Goal: Task Accomplishment & Management: Complete application form

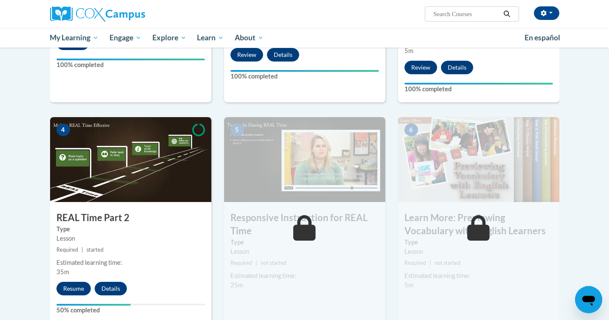
scroll to position [339, 0]
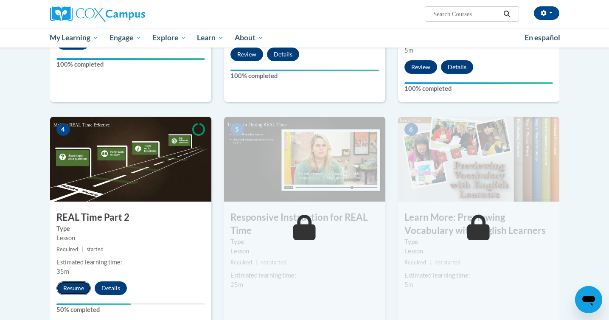
click at [81, 289] on button "Resume" at bounding box center [73, 288] width 34 height 14
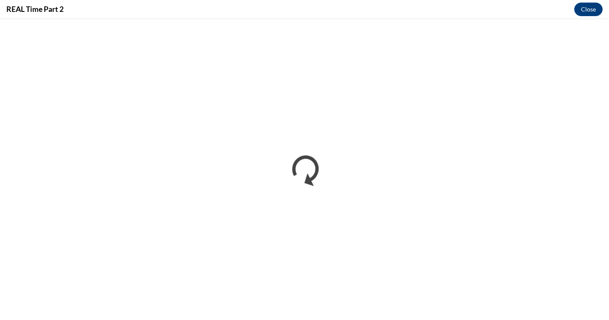
scroll to position [0, 0]
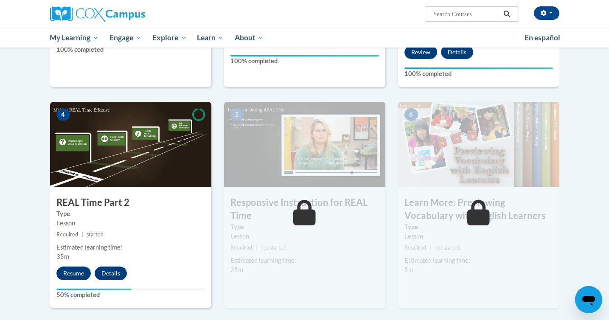
scroll to position [380, 0]
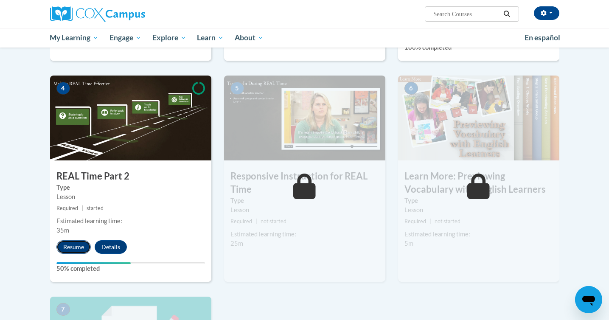
click at [75, 242] on button "Resume" at bounding box center [73, 247] width 34 height 14
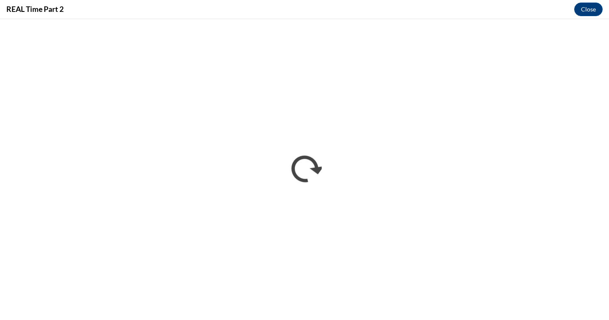
scroll to position [0, 0]
click at [430, 4] on div "REAL Time Part 2 Close" at bounding box center [304, 9] width 609 height 19
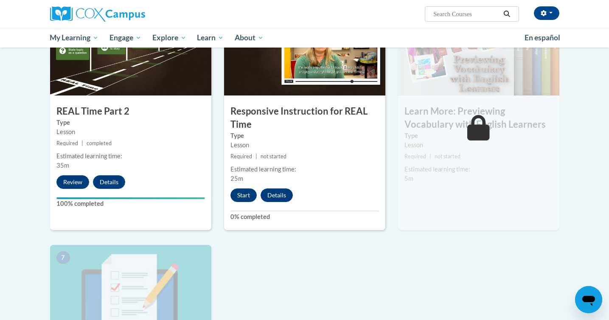
scroll to position [447, 0]
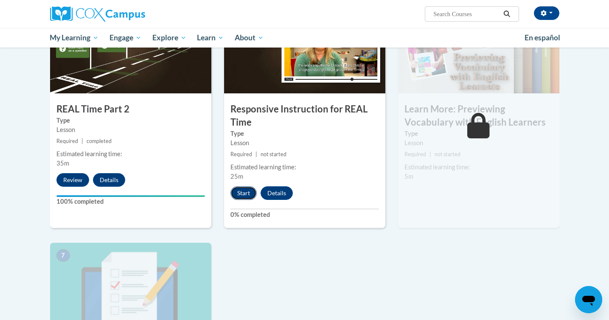
click at [244, 195] on button "Start" at bounding box center [243, 193] width 26 height 14
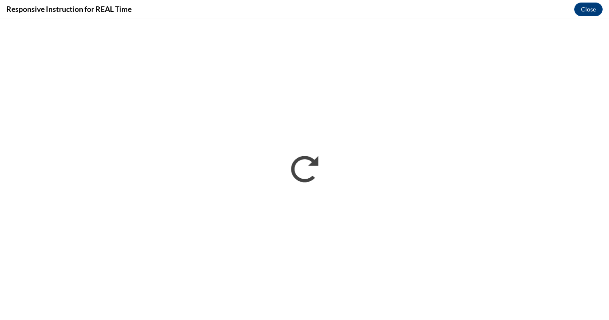
scroll to position [0, 0]
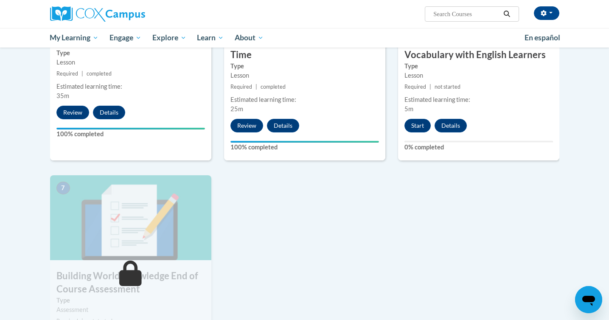
scroll to position [516, 0]
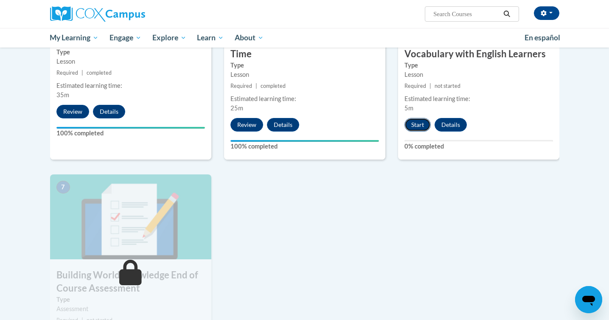
click at [419, 123] on button "Start" at bounding box center [417, 125] width 26 height 14
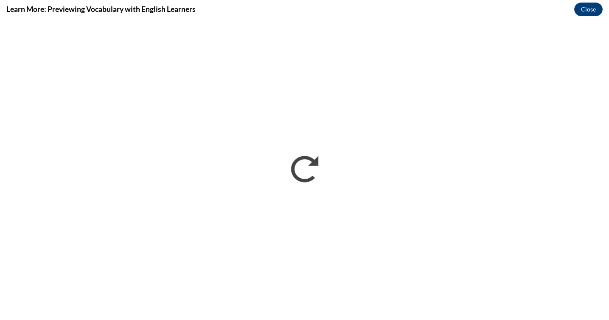
scroll to position [0, 0]
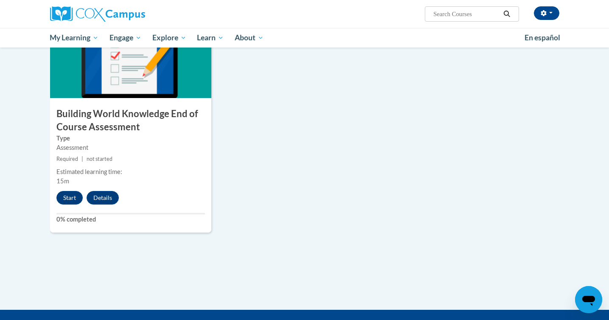
scroll to position [699, 0]
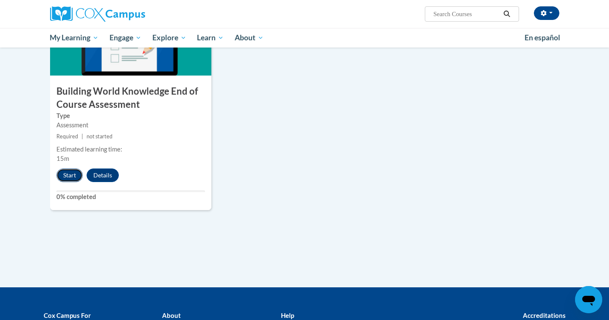
click at [72, 179] on button "Start" at bounding box center [69, 175] width 26 height 14
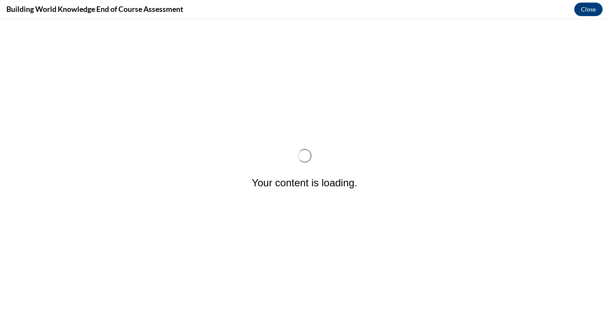
scroll to position [0, 0]
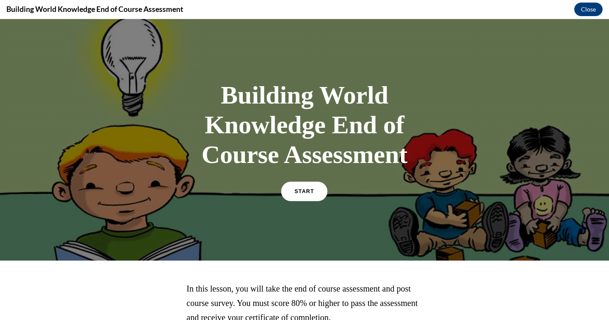
click at [309, 190] on span "START" at bounding box center [304, 191] width 20 height 6
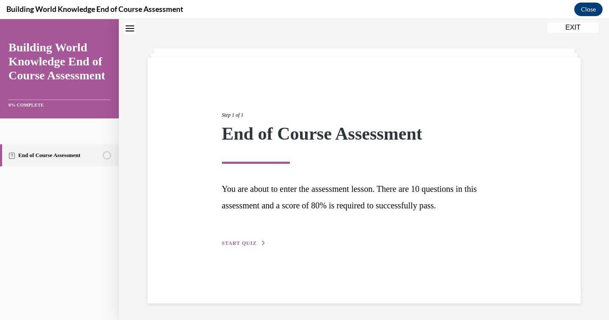
scroll to position [27, 0]
click at [239, 242] on span "START QUIZ" at bounding box center [239, 243] width 35 height 6
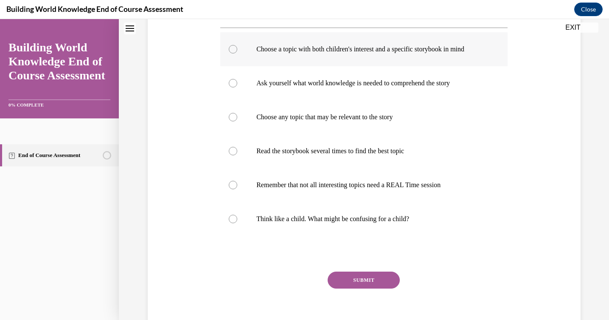
scroll to position [192, 0]
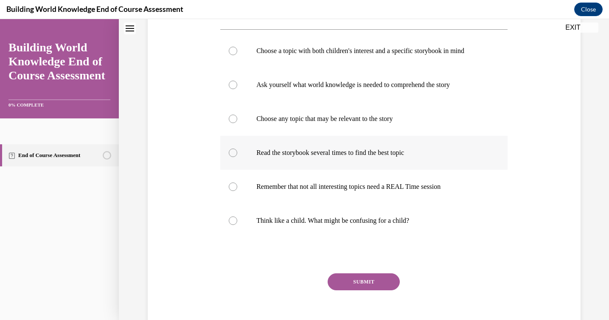
click at [307, 155] on p "Read the storybook several times to find the best topic" at bounding box center [371, 153] width 230 height 8
click at [237, 155] on input "Read the storybook several times to find the best topic" at bounding box center [233, 153] width 8 height 8
radio input "true"
click at [341, 280] on button "SUBMIT" at bounding box center [364, 281] width 72 height 17
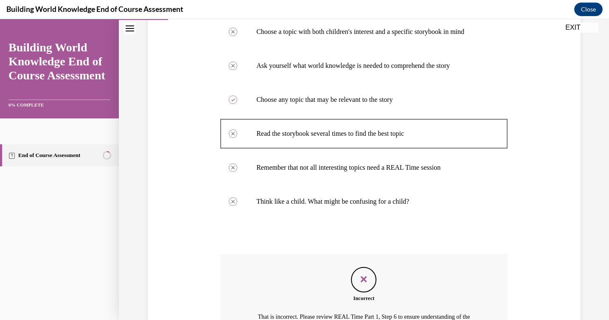
scroll to position [198, 0]
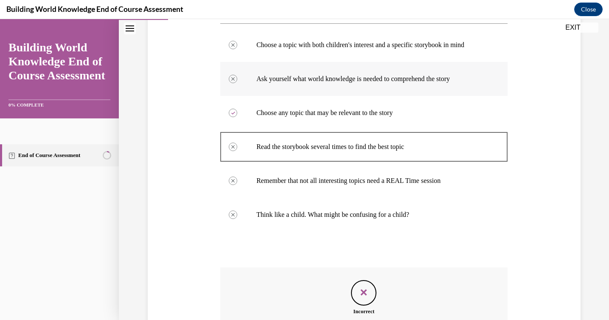
click at [360, 82] on p "Ask yourself what world knowledge is needed to comprehend the story" at bounding box center [371, 79] width 230 height 8
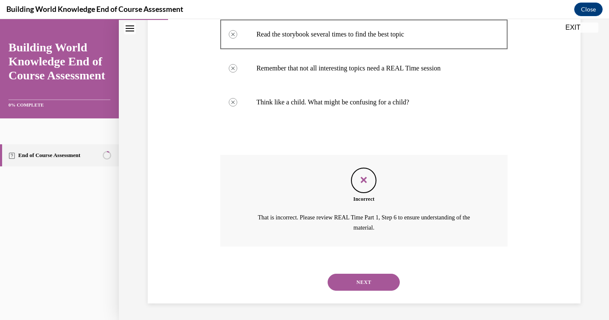
click at [370, 281] on button "NEXT" at bounding box center [364, 282] width 72 height 17
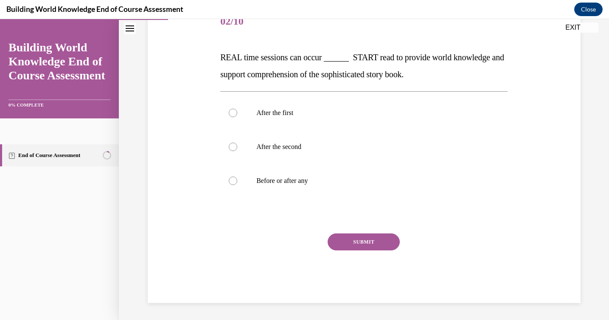
scroll to position [94, 0]
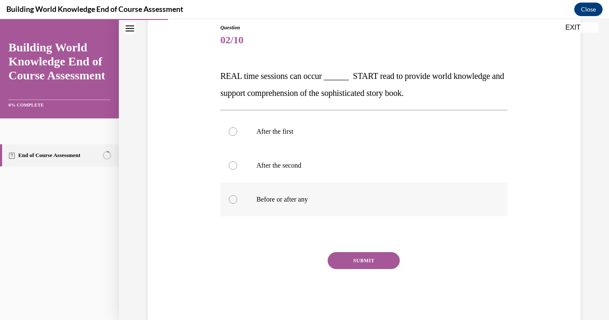
click at [283, 202] on p "Before or after any" at bounding box center [371, 199] width 230 height 8
click at [237, 202] on input "Before or after any" at bounding box center [233, 199] width 8 height 8
radio input "true"
click at [342, 257] on button "SUBMIT" at bounding box center [364, 260] width 72 height 17
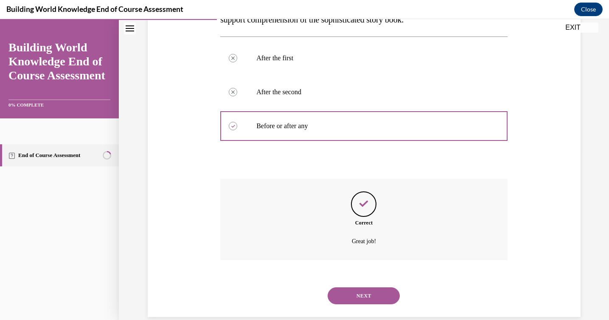
scroll to position [182, 0]
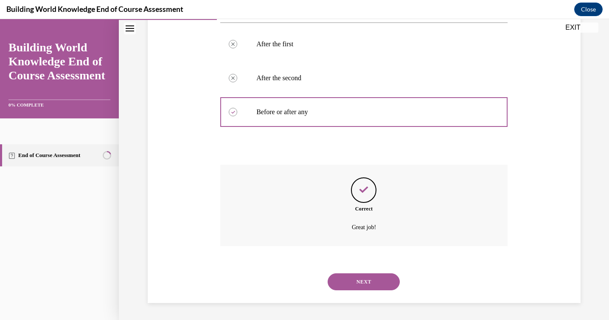
click at [360, 283] on button "NEXT" at bounding box center [364, 281] width 72 height 17
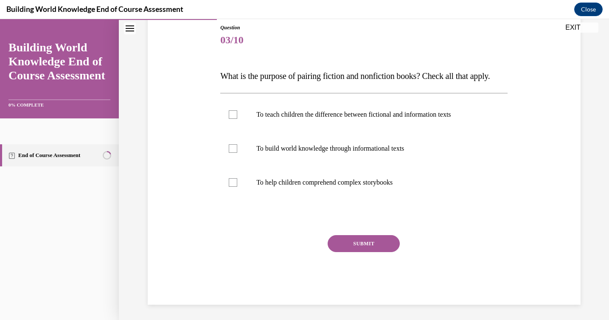
click at [359, 278] on div "SUBMIT" at bounding box center [363, 256] width 287 height 42
click at [264, 132] on label "To teach children the difference between fictional and information texts" at bounding box center [363, 115] width 287 height 34
click at [237, 119] on input "To teach children the difference between fictional and information texts" at bounding box center [233, 114] width 8 height 8
checkbox input "true"
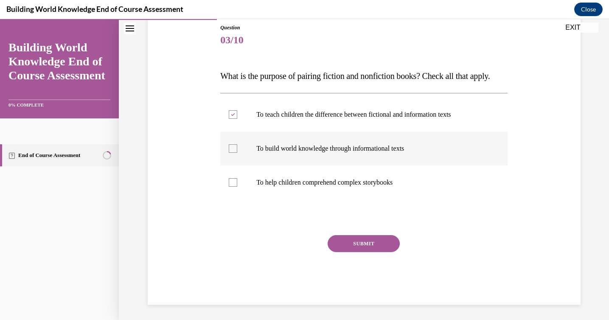
click at [263, 153] on p "To build world knowledge through informational texts" at bounding box center [371, 148] width 230 height 8
click at [237, 153] on input "To build world knowledge through informational texts" at bounding box center [233, 148] width 8 height 8
checkbox input "true"
click at [264, 187] on label "To help children comprehend complex storybooks" at bounding box center [363, 182] width 287 height 34
click at [237, 187] on input "To help children comprehend complex storybooks" at bounding box center [233, 182] width 8 height 8
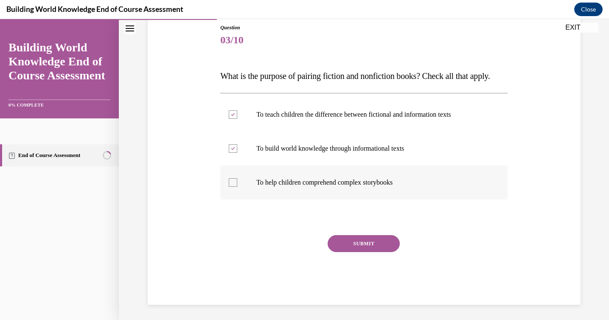
checkbox input "true"
click at [344, 252] on button "SUBMIT" at bounding box center [364, 243] width 72 height 17
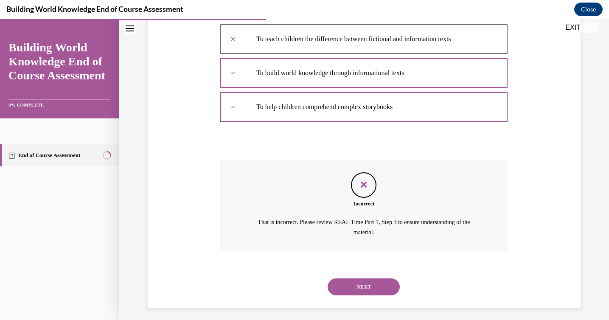
scroll to position [191, 0]
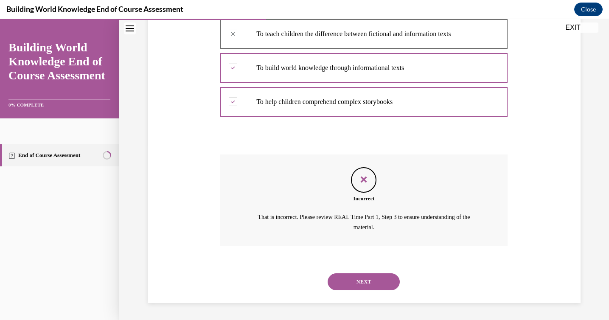
click at [361, 280] on button "NEXT" at bounding box center [364, 281] width 72 height 17
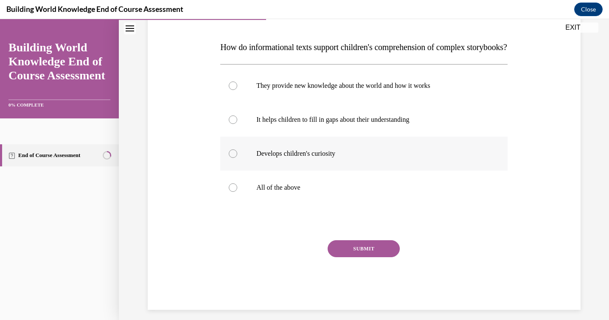
scroll to position [147, 0]
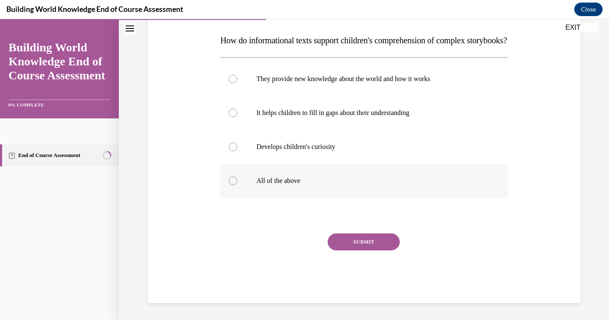
click at [270, 177] on p "All of the above" at bounding box center [371, 181] width 230 height 8
click at [237, 177] on input "All of the above" at bounding box center [233, 181] width 8 height 8
radio input "true"
click at [350, 248] on button "SUBMIT" at bounding box center [364, 241] width 72 height 17
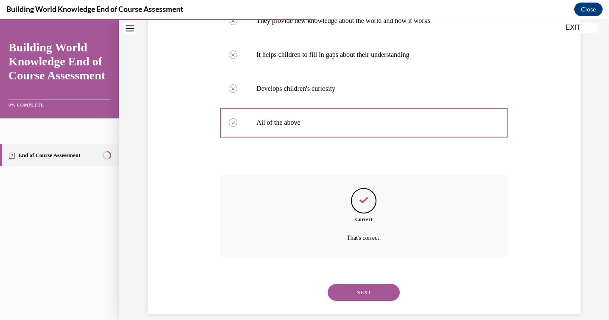
scroll to position [216, 0]
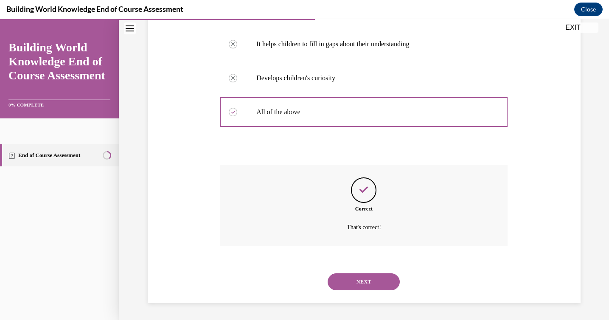
click at [352, 275] on button "NEXT" at bounding box center [364, 281] width 72 height 17
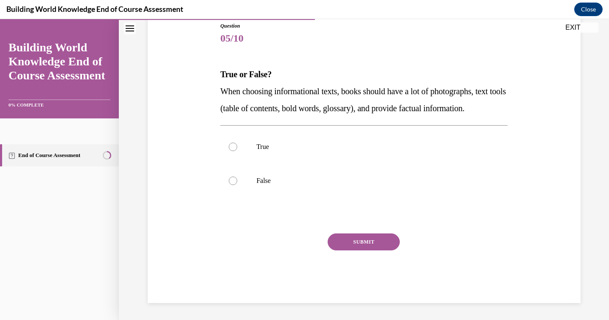
scroll to position [94, 0]
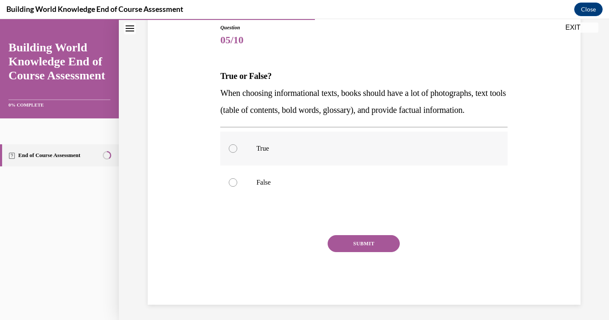
click at [296, 153] on p "True" at bounding box center [371, 148] width 230 height 8
click at [237, 153] on input "True" at bounding box center [233, 148] width 8 height 8
radio input "true"
click at [357, 252] on button "SUBMIT" at bounding box center [364, 243] width 72 height 17
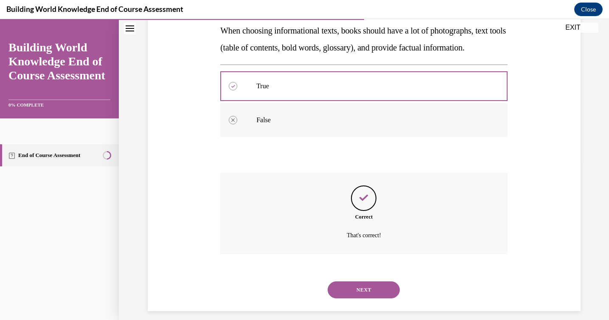
scroll to position [182, 0]
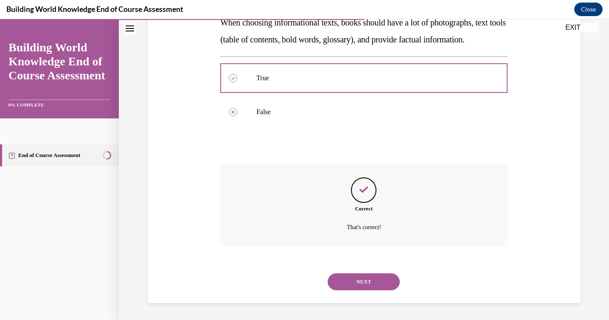
click at [356, 280] on button "NEXT" at bounding box center [364, 281] width 72 height 17
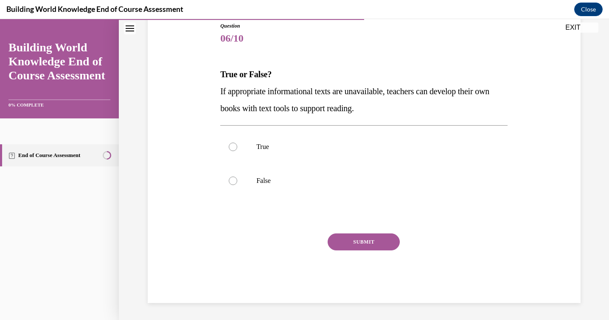
scroll to position [94, 0]
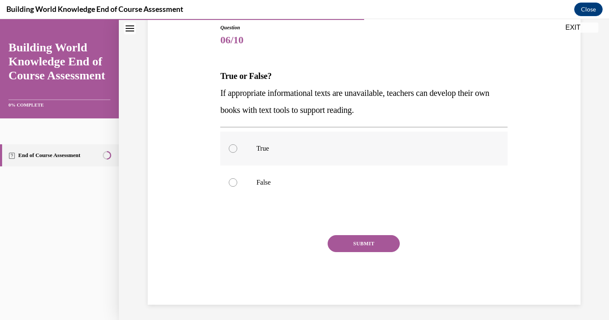
click at [432, 154] on label "True" at bounding box center [363, 149] width 287 height 34
click at [237, 153] on input "True" at bounding box center [233, 148] width 8 height 8
radio input "true"
click at [353, 252] on button "SUBMIT" at bounding box center [364, 243] width 72 height 17
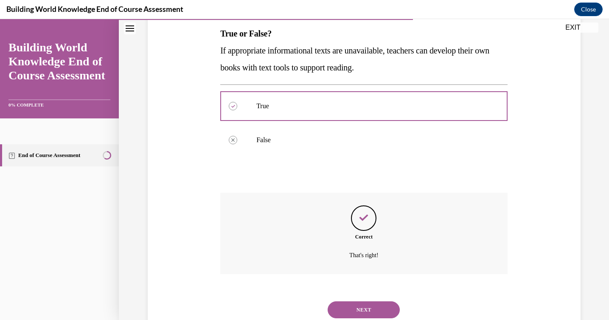
scroll to position [165, 0]
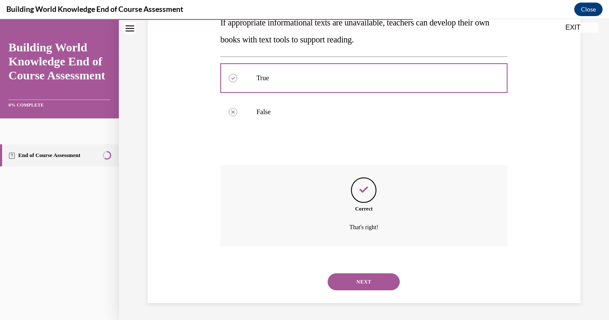
click at [352, 286] on button "NEXT" at bounding box center [364, 281] width 72 height 17
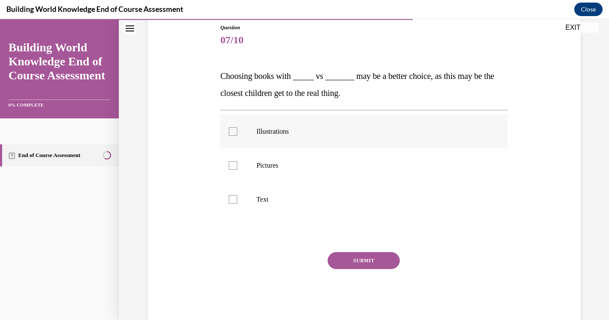
click at [402, 130] on p "Illustrations" at bounding box center [371, 131] width 230 height 8
click at [237, 130] on input "Illustrations" at bounding box center [233, 131] width 8 height 8
checkbox input "true"
click at [373, 200] on p "Text" at bounding box center [371, 199] width 230 height 8
click at [237, 200] on input "Text" at bounding box center [233, 199] width 8 height 8
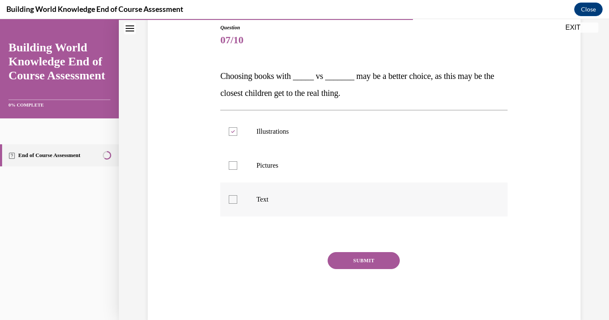
checkbox input "true"
click at [376, 265] on button "SUBMIT" at bounding box center [364, 260] width 72 height 17
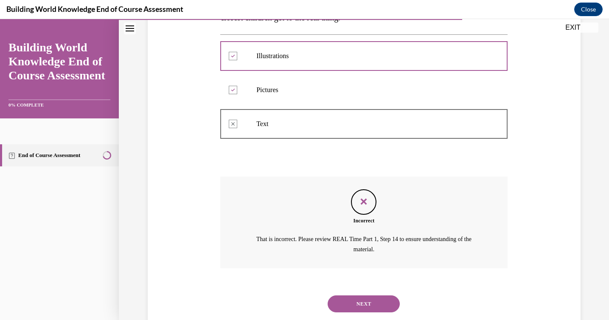
scroll to position [191, 0]
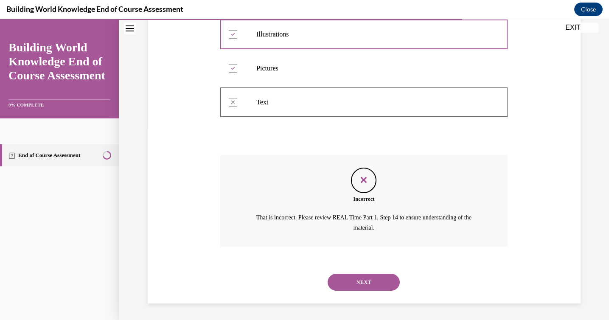
click at [379, 284] on button "NEXT" at bounding box center [364, 282] width 72 height 17
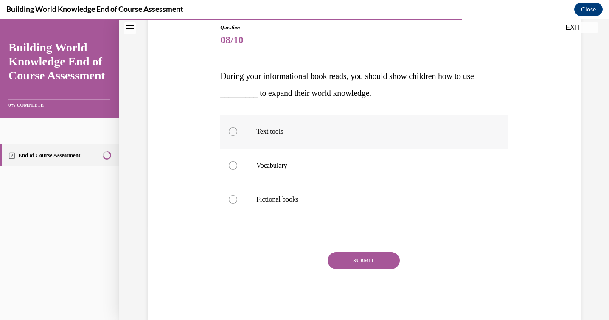
click at [262, 137] on label "Text tools" at bounding box center [363, 132] width 287 height 34
click at [237, 136] on input "Text tools" at bounding box center [233, 131] width 8 height 8
radio input "true"
click at [365, 257] on button "SUBMIT" at bounding box center [364, 260] width 72 height 17
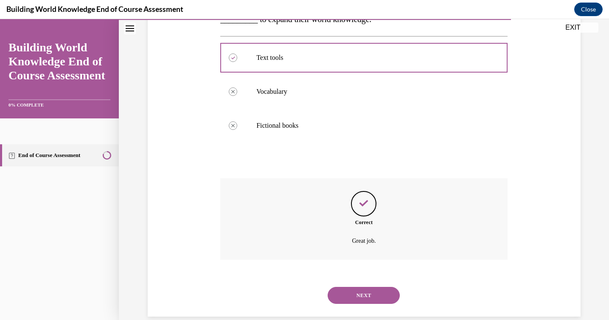
scroll to position [182, 0]
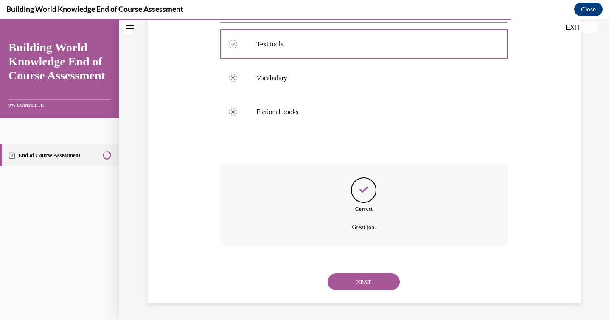
click at [365, 286] on button "NEXT" at bounding box center [364, 281] width 72 height 17
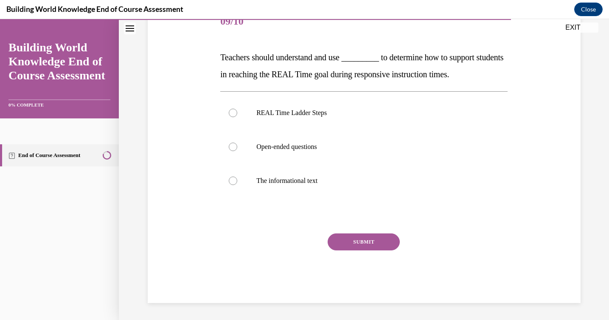
scroll to position [94, 0]
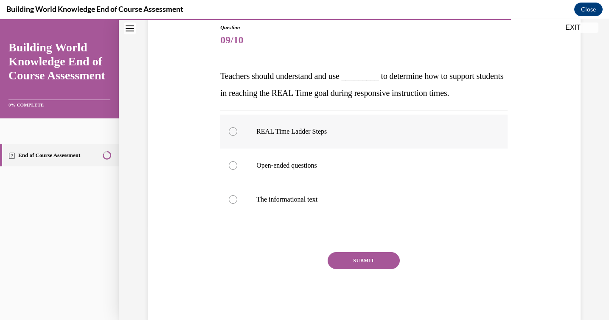
click at [303, 135] on p "REAL Time Ladder Steps" at bounding box center [371, 131] width 230 height 8
click at [237, 135] on input "REAL Time Ladder Steps" at bounding box center [233, 131] width 8 height 8
radio input "true"
click at [375, 257] on button "SUBMIT" at bounding box center [364, 260] width 72 height 17
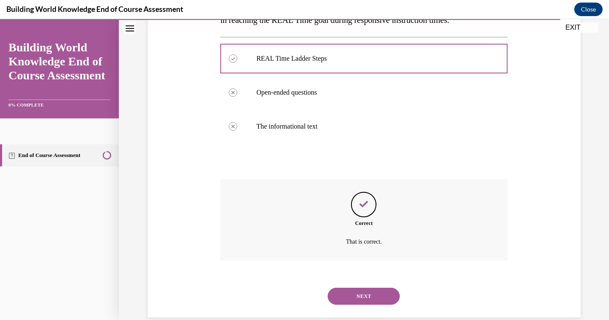
scroll to position [182, 0]
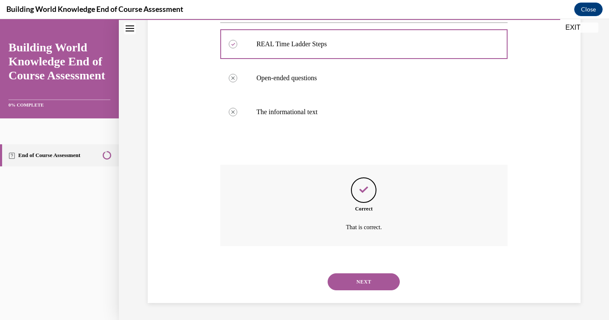
click at [351, 279] on button "NEXT" at bounding box center [364, 281] width 72 height 17
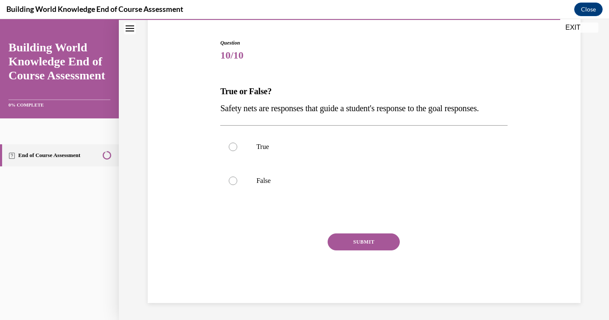
scroll to position [94, 0]
click at [305, 151] on p "True" at bounding box center [371, 147] width 230 height 8
click at [237, 151] on input "True" at bounding box center [233, 147] width 8 height 8
radio input "true"
click at [344, 239] on button "SUBMIT" at bounding box center [364, 241] width 72 height 17
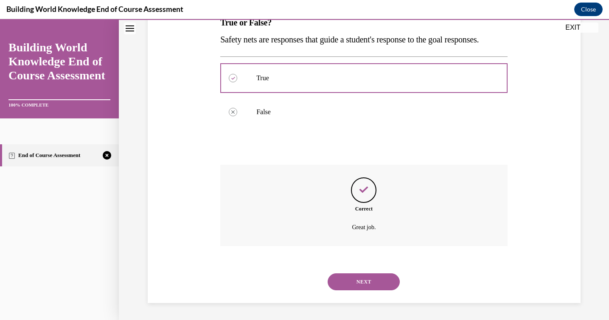
scroll to position [165, 0]
click at [354, 283] on button "NEXT" at bounding box center [364, 281] width 72 height 17
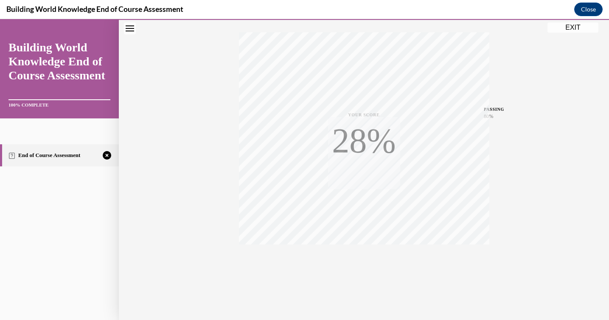
scroll to position [134, 0]
click at [368, 267] on icon "button" at bounding box center [364, 268] width 30 height 9
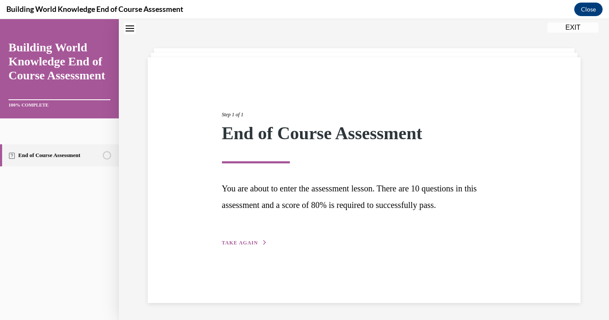
click at [255, 243] on span "TAKE AGAIN" at bounding box center [240, 243] width 36 height 6
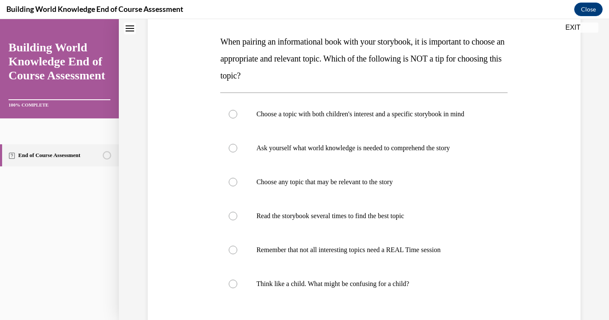
scroll to position [129, 0]
click at [293, 187] on label "Choose any topic that may be relevant to the story" at bounding box center [363, 181] width 287 height 34
click at [237, 185] on input "Choose any topic that may be relevant to the story" at bounding box center [233, 181] width 8 height 8
radio input "true"
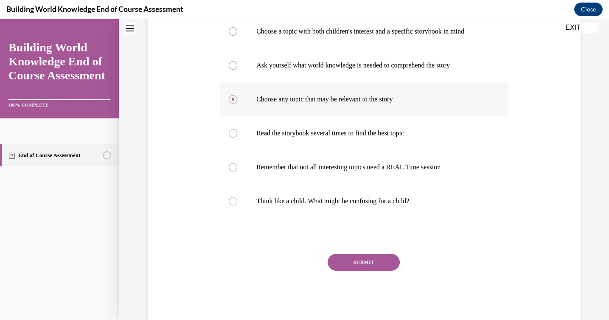
scroll to position [214, 0]
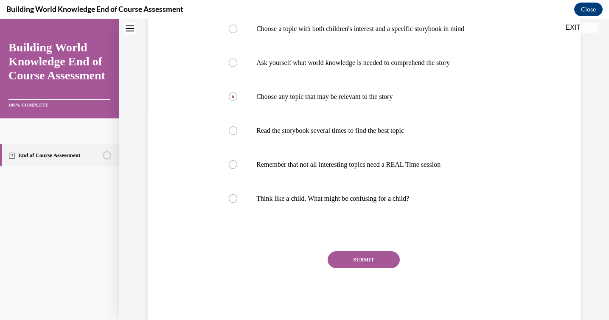
click at [352, 258] on button "SUBMIT" at bounding box center [364, 259] width 72 height 17
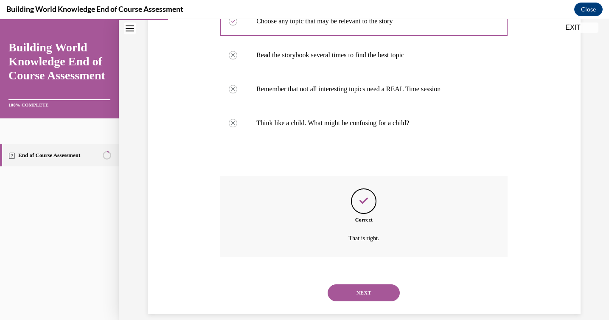
scroll to position [300, 0]
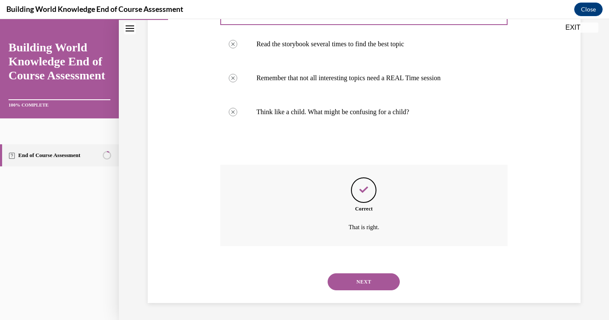
click at [370, 280] on button "NEXT" at bounding box center [364, 281] width 72 height 17
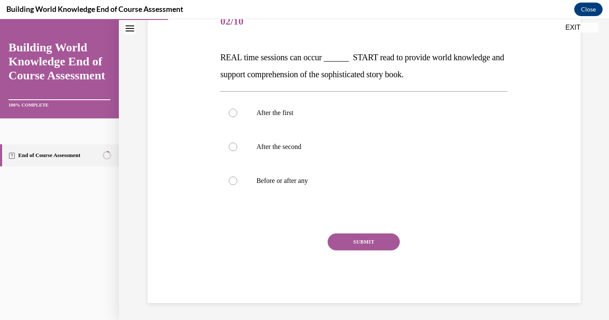
scroll to position [94, 0]
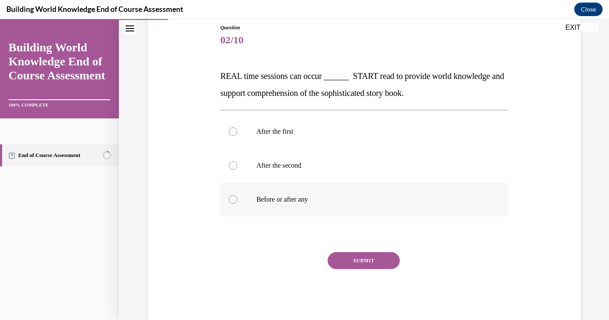
click at [348, 204] on label "Before or after any" at bounding box center [363, 199] width 287 height 34
click at [237, 204] on input "Before or after any" at bounding box center [233, 199] width 8 height 8
radio input "true"
click at [366, 256] on button "SUBMIT" at bounding box center [364, 260] width 72 height 17
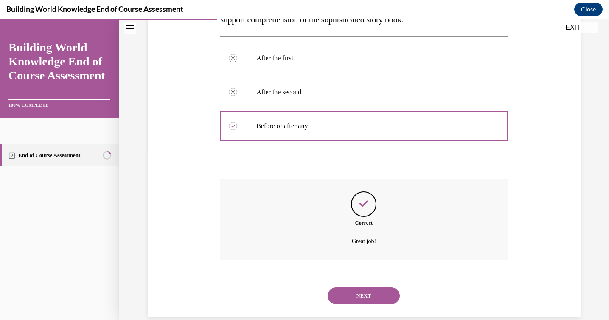
scroll to position [182, 0]
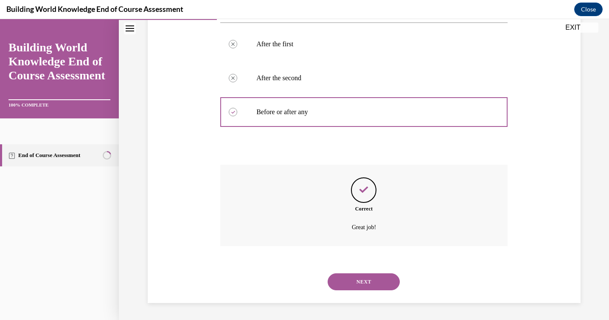
click at [364, 277] on button "NEXT" at bounding box center [364, 281] width 72 height 17
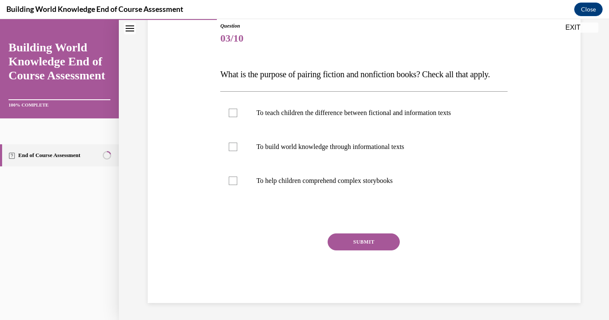
scroll to position [94, 0]
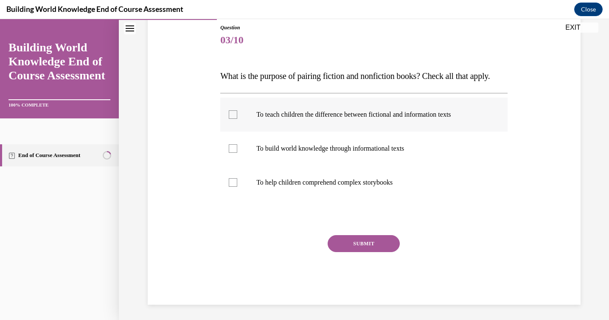
click at [390, 132] on label "To teach children the difference between fictional and information texts" at bounding box center [363, 115] width 287 height 34
click at [237, 119] on input "To teach children the difference between fictional and information texts" at bounding box center [233, 114] width 8 height 8
checkbox input "true"
click at [411, 165] on label "To build world knowledge through informational texts" at bounding box center [363, 149] width 287 height 34
click at [237, 153] on input "To build world knowledge through informational texts" at bounding box center [233, 148] width 8 height 8
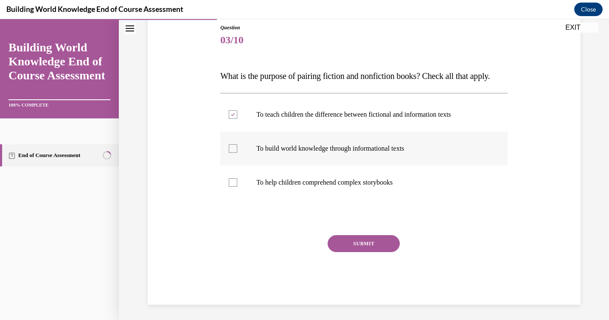
checkbox input "true"
click at [371, 252] on button "SUBMIT" at bounding box center [364, 243] width 72 height 17
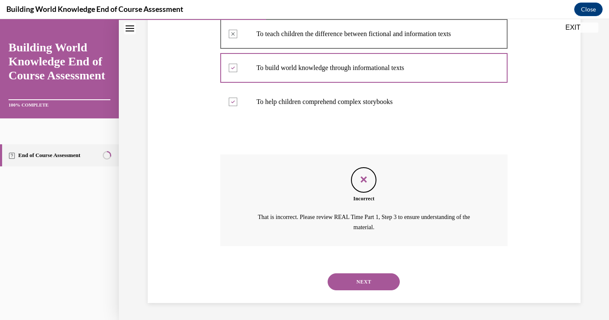
scroll to position [191, 0]
click at [365, 286] on button "NEXT" at bounding box center [364, 281] width 72 height 17
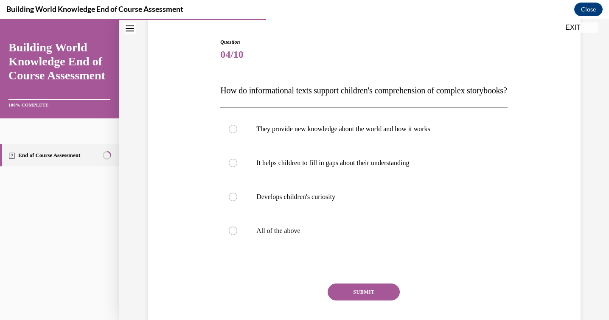
scroll to position [81, 0]
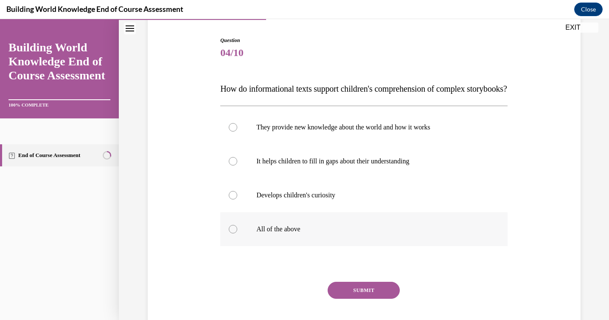
click at [353, 233] on p "All of the above" at bounding box center [371, 229] width 230 height 8
click at [237, 233] on input "All of the above" at bounding box center [233, 229] width 8 height 8
radio input "true"
click at [362, 299] on button "SUBMIT" at bounding box center [364, 290] width 72 height 17
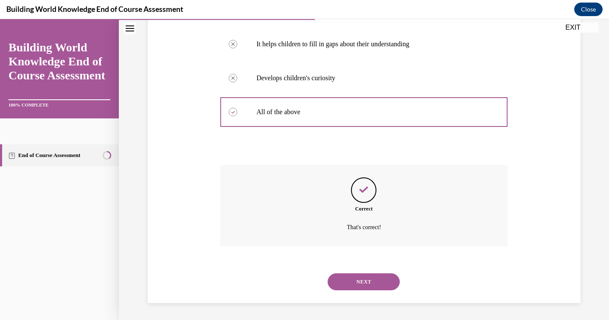
scroll to position [216, 0]
click at [370, 284] on button "NEXT" at bounding box center [364, 281] width 72 height 17
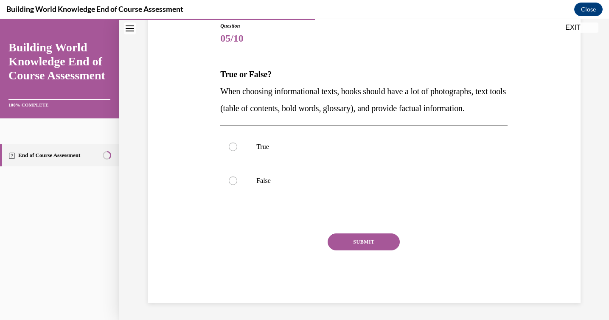
scroll to position [113, 0]
click at [352, 151] on p "True" at bounding box center [371, 147] width 230 height 8
click at [237, 151] on input "True" at bounding box center [233, 147] width 8 height 8
radio input "true"
click at [369, 244] on button "SUBMIT" at bounding box center [364, 241] width 72 height 17
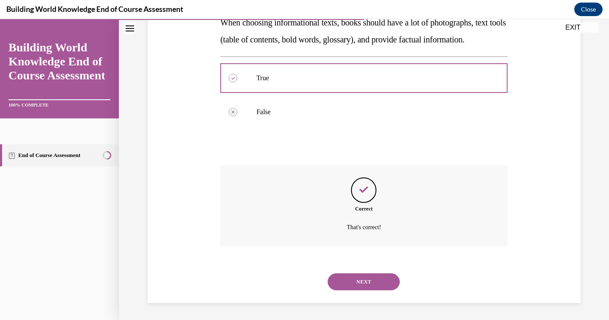
scroll to position [182, 0]
click at [369, 279] on button "NEXT" at bounding box center [364, 281] width 72 height 17
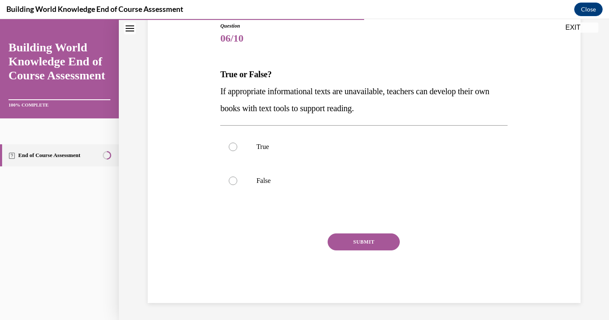
scroll to position [94, 0]
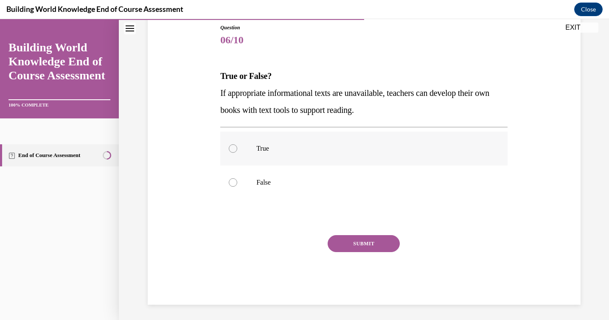
click at [344, 151] on p "True" at bounding box center [371, 148] width 230 height 8
click at [237, 151] on input "True" at bounding box center [233, 148] width 8 height 8
radio input "true"
click at [360, 244] on button "SUBMIT" at bounding box center [364, 243] width 72 height 17
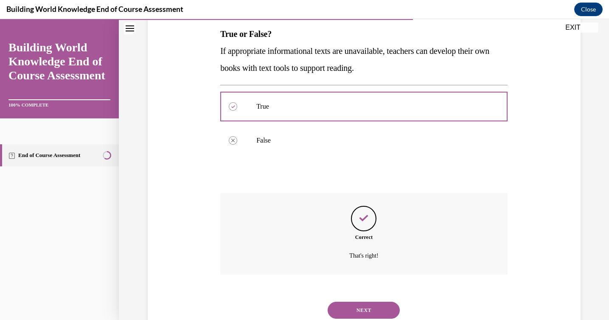
scroll to position [165, 0]
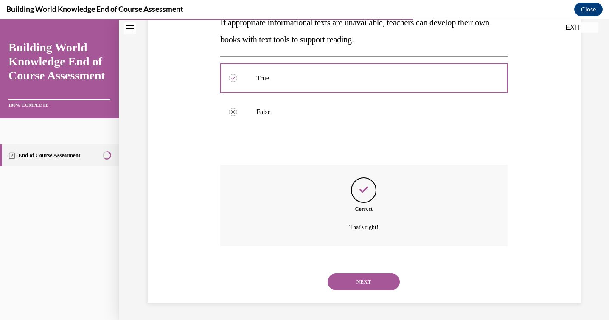
click at [358, 281] on button "NEXT" at bounding box center [364, 281] width 72 height 17
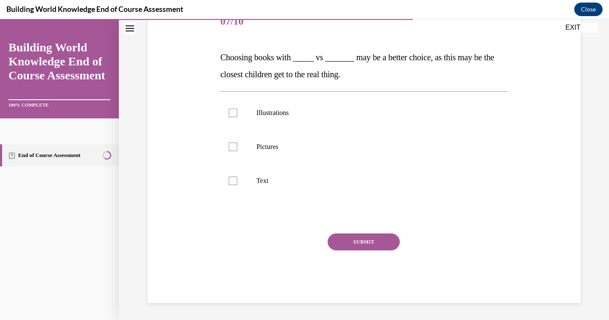
scroll to position [94, 0]
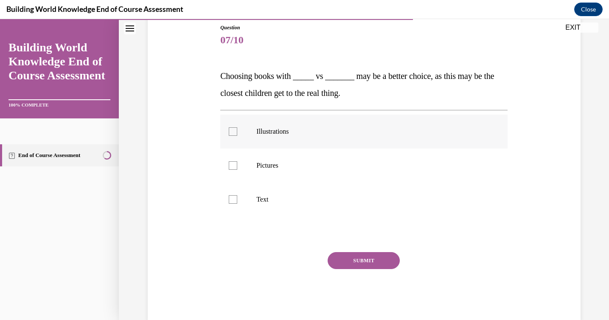
click at [327, 142] on label "Illustrations" at bounding box center [363, 132] width 287 height 34
click at [237, 136] on input "Illustrations" at bounding box center [233, 131] width 8 height 8
checkbox input "true"
click at [326, 168] on p "Pictures" at bounding box center [371, 165] width 230 height 8
click at [237, 168] on input "Pictures" at bounding box center [233, 165] width 8 height 8
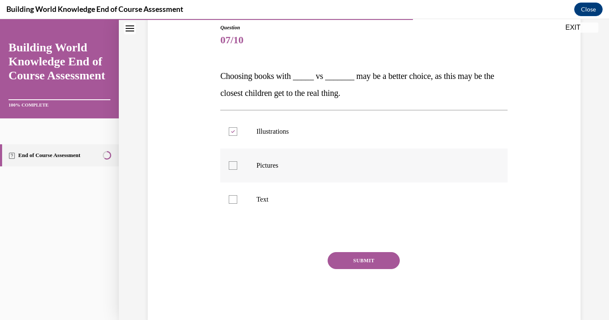
checkbox input "true"
click at [364, 266] on button "SUBMIT" at bounding box center [364, 260] width 72 height 17
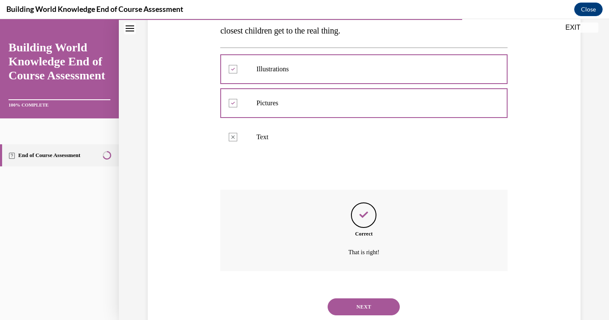
scroll to position [182, 0]
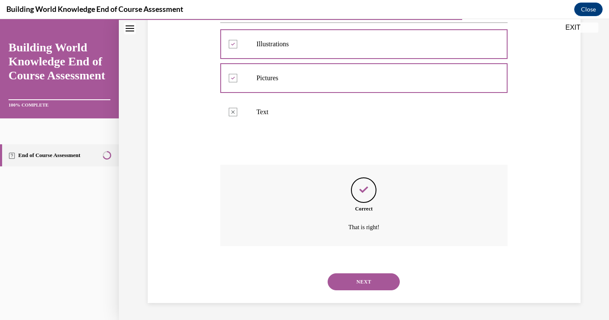
click at [348, 286] on button "NEXT" at bounding box center [364, 281] width 72 height 17
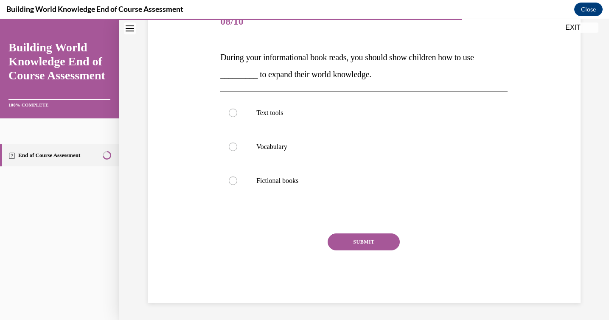
scroll to position [94, 0]
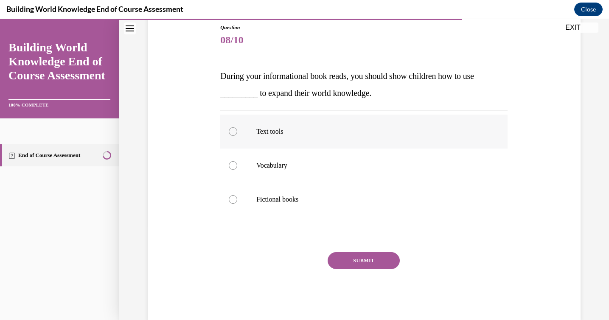
click at [341, 137] on label "Text tools" at bounding box center [363, 132] width 287 height 34
click at [237, 136] on input "Text tools" at bounding box center [233, 131] width 8 height 8
radio input "true"
click at [356, 259] on button "SUBMIT" at bounding box center [364, 260] width 72 height 17
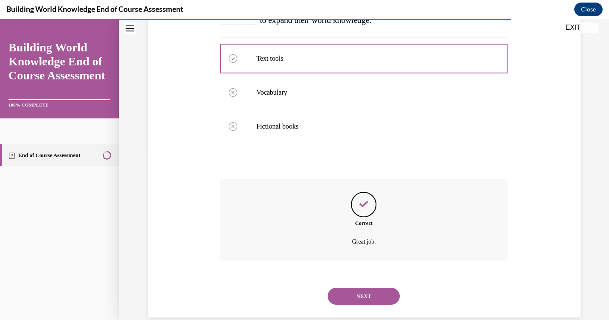
scroll to position [182, 0]
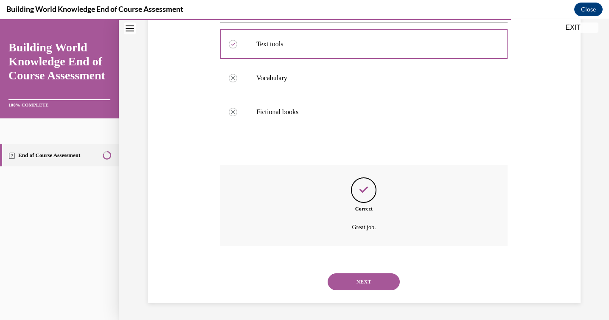
click at [360, 283] on button "NEXT" at bounding box center [364, 281] width 72 height 17
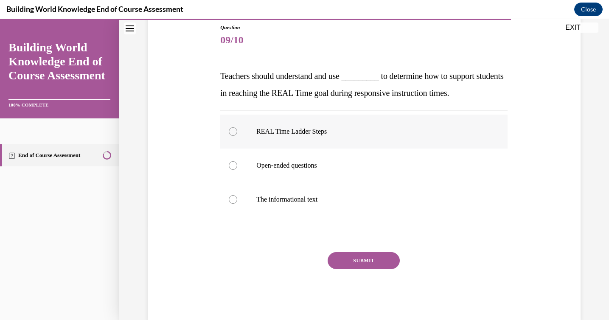
click at [338, 138] on label "REAL Time Ladder Steps" at bounding box center [363, 132] width 287 height 34
click at [237, 136] on input "REAL Time Ladder Steps" at bounding box center [233, 131] width 8 height 8
radio input "true"
click at [355, 258] on button "SUBMIT" at bounding box center [364, 260] width 72 height 17
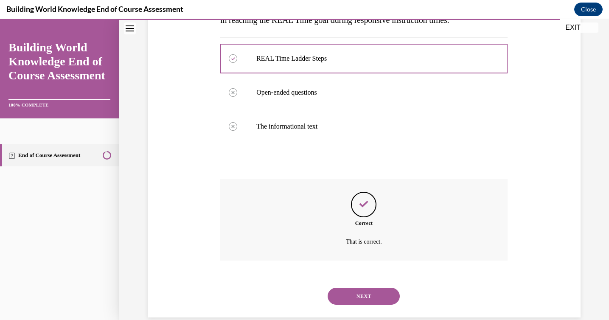
scroll to position [182, 0]
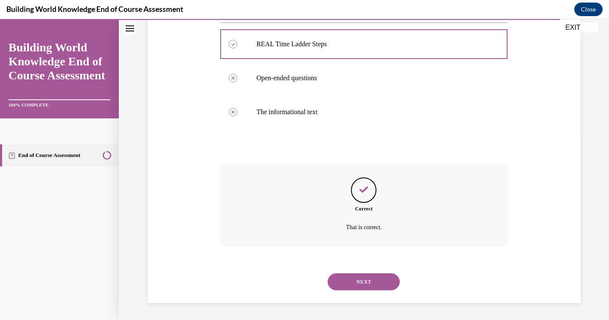
click at [355, 284] on button "NEXT" at bounding box center [364, 281] width 72 height 17
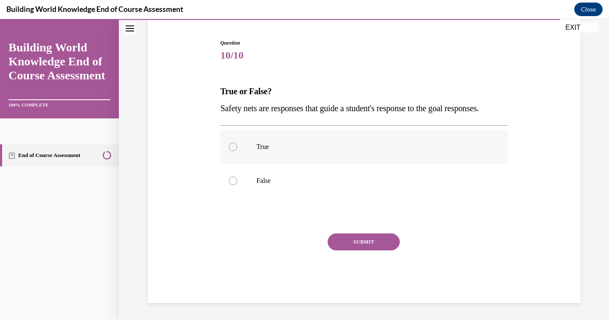
click at [365, 147] on p "True" at bounding box center [371, 147] width 230 height 8
click at [237, 147] on input "True" at bounding box center [233, 147] width 8 height 8
radio input "true"
click at [386, 244] on button "SUBMIT" at bounding box center [364, 241] width 72 height 17
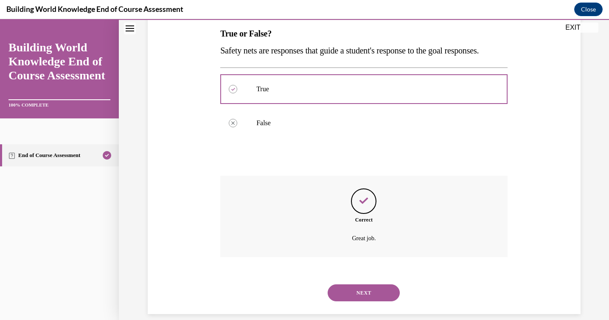
scroll to position [165, 0]
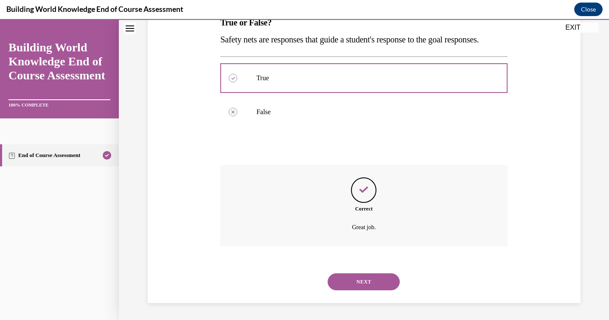
click at [371, 280] on button "NEXT" at bounding box center [364, 281] width 72 height 17
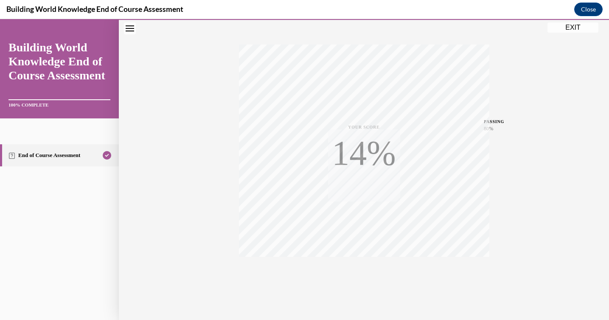
scroll to position [134, 0]
click at [568, 29] on button "EXIT" at bounding box center [572, 27] width 51 height 10
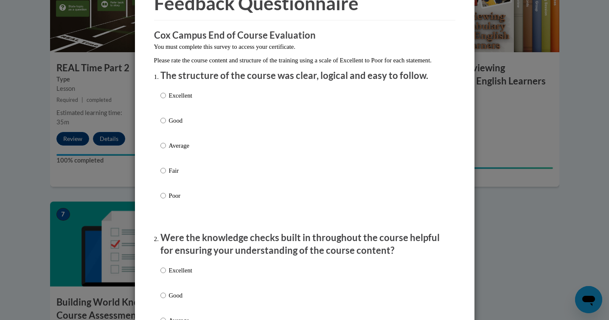
scroll to position [56, 0]
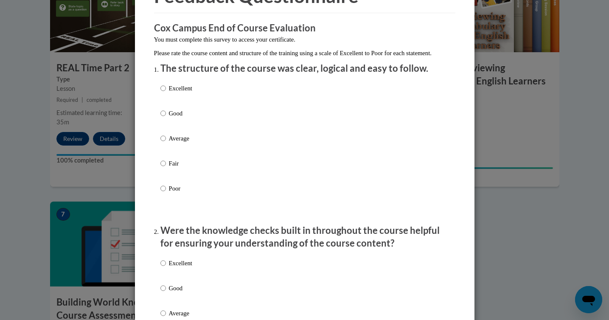
click at [325, 106] on div "Excellent Good Average Fair Poor" at bounding box center [304, 148] width 289 height 138
click at [321, 93] on div "Excellent Good Average Fair Poor" at bounding box center [304, 148] width 289 height 138
click at [182, 93] on p "Excellent" at bounding box center [180, 88] width 23 height 9
click at [166, 93] on input "Excellent" at bounding box center [163, 88] width 6 height 9
radio input "true"
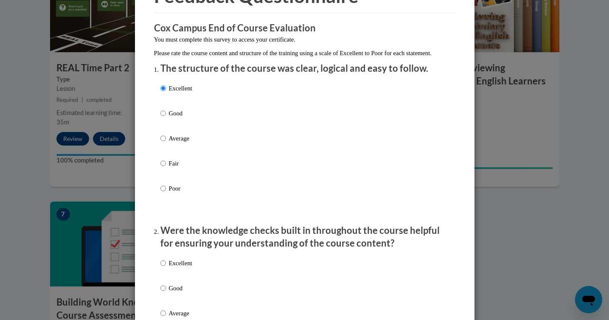
click at [187, 268] on p "Excellent" at bounding box center [180, 262] width 23 height 9
click at [166, 268] on input "Excellent" at bounding box center [163, 262] width 6 height 9
radio input "true"
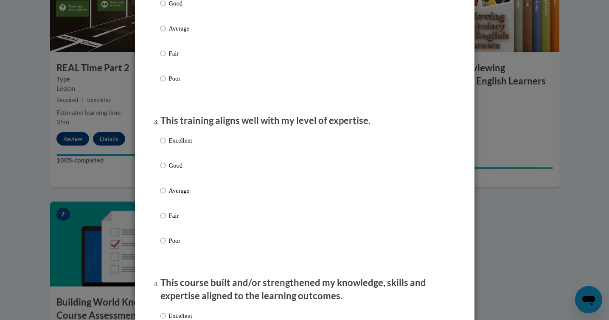
scroll to position [395, 0]
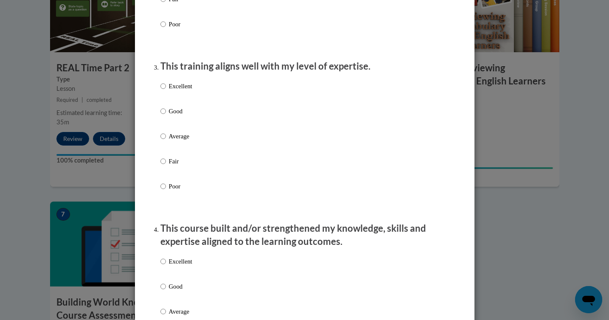
click at [182, 91] on p "Excellent" at bounding box center [180, 85] width 23 height 9
click at [166, 91] on input "Excellent" at bounding box center [163, 85] width 6 height 9
radio input "true"
click at [177, 266] on p "Excellent" at bounding box center [180, 261] width 23 height 9
click at [166, 266] on input "Excellent" at bounding box center [163, 261] width 6 height 9
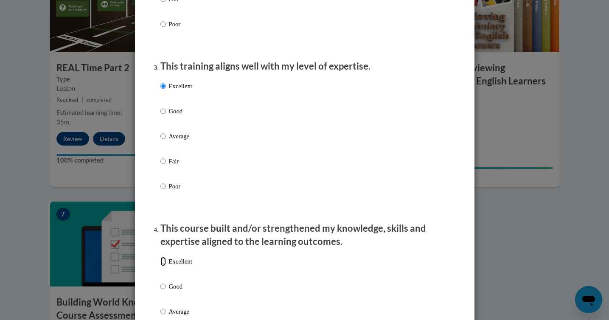
radio input "true"
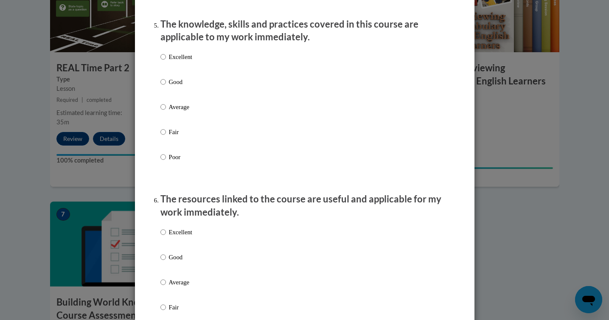
scroll to position [829, 0]
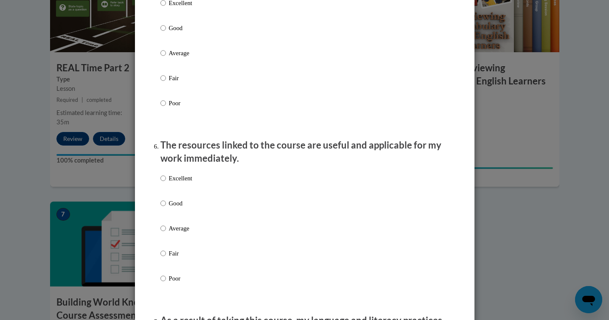
click at [186, 8] on p "Excellent" at bounding box center [180, 2] width 23 height 9
click at [166, 8] on input "Excellent" at bounding box center [163, 2] width 6 height 9
radio input "true"
click at [184, 183] on p "Excellent" at bounding box center [180, 178] width 23 height 9
click at [166, 183] on input "Excellent" at bounding box center [163, 178] width 6 height 9
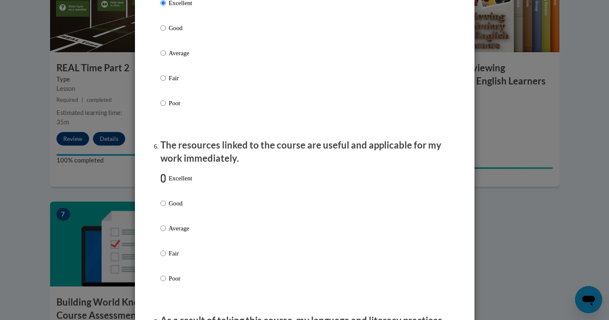
radio input "true"
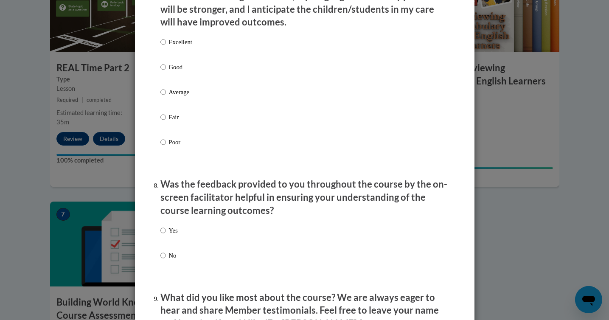
scroll to position [1087, 0]
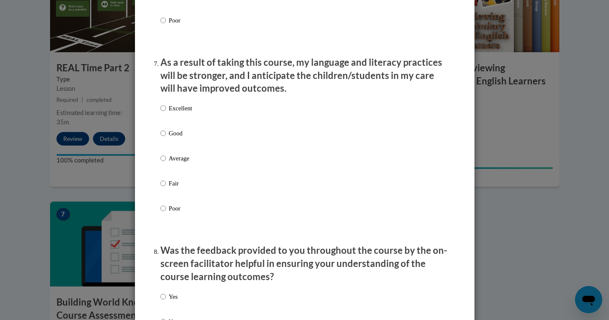
click at [180, 113] on p "Excellent" at bounding box center [180, 108] width 23 height 9
click at [166, 113] on input "Excellent" at bounding box center [163, 108] width 6 height 9
radio input "true"
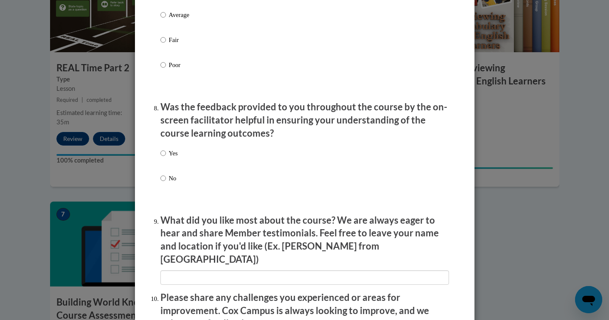
scroll to position [1232, 0]
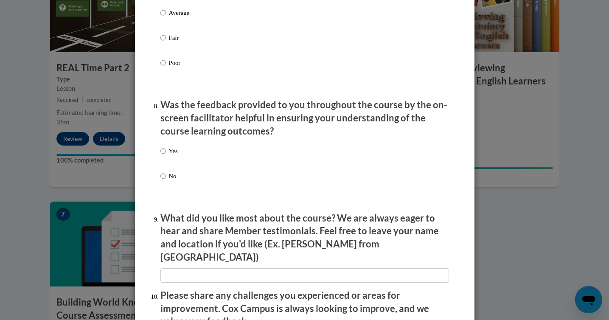
click at [172, 156] on p "Yes" at bounding box center [173, 150] width 9 height 9
click at [166, 156] on input "Yes" at bounding box center [163, 150] width 6 height 9
radio input "true"
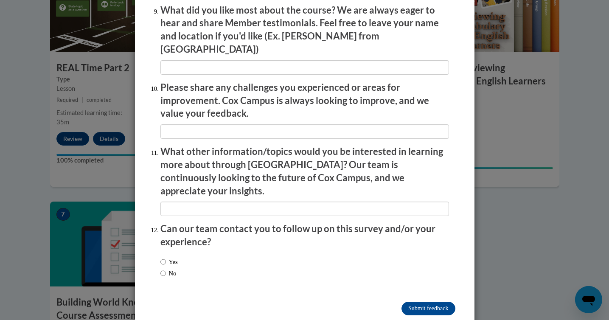
scroll to position [1445, 0]
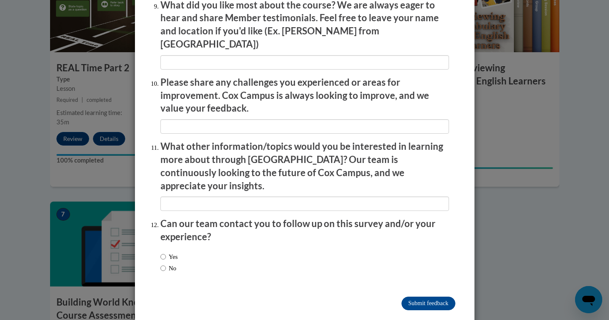
click at [166, 252] on label "Yes" at bounding box center [168, 256] width 17 height 9
click at [166, 252] on input "Yes" at bounding box center [163, 256] width 6 height 9
radio input "true"
click at [161, 264] on input "No" at bounding box center [163, 268] width 6 height 9
radio input "true"
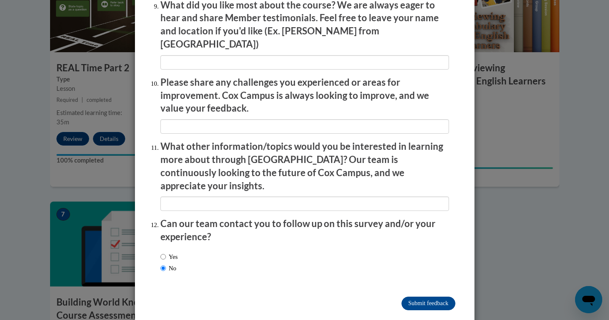
click at [171, 264] on label "No" at bounding box center [168, 268] width 16 height 9
click at [166, 264] on input "No" at bounding box center [163, 268] width 6 height 9
click at [423, 297] on input "Submit feedback" at bounding box center [427, 304] width 53 height 14
